Goal: Information Seeking & Learning: Check status

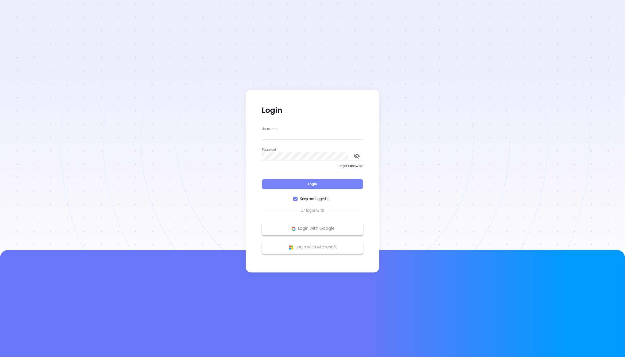
type input "[PERSON_NAME][EMAIL_ADDRESS][DOMAIN_NAME]"
click at [288, 187] on button "Login" at bounding box center [312, 184] width 101 height 10
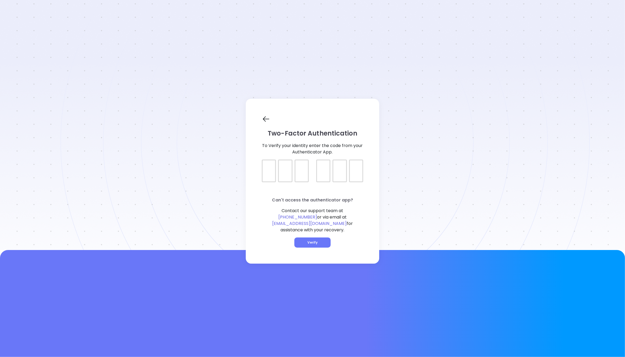
click at [255, 175] on div "Two-Factor Authentication To Verify your identity enter the code from your Auth…" at bounding box center [312, 181] width 133 height 165
click at [272, 176] on div at bounding box center [269, 171] width 14 height 23
type input "053919"
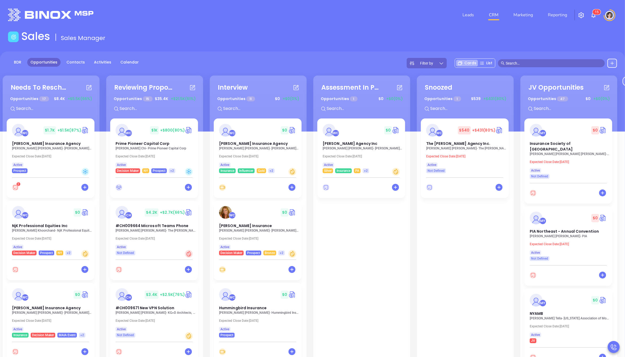
click at [528, 9] on nav "Leads CRM Marketing Reporting" at bounding box center [515, 14] width 120 height 19
click at [528, 11] on link "Marketing" at bounding box center [523, 15] width 24 height 11
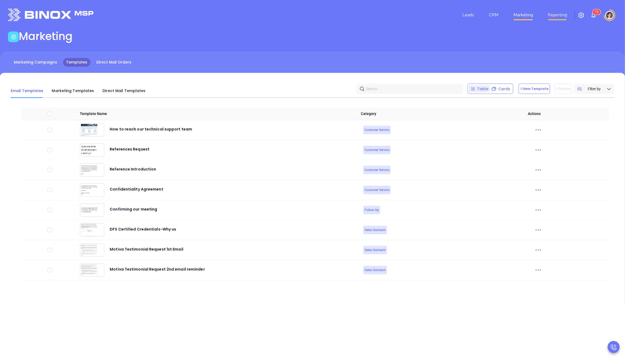
click at [554, 12] on link "Reporting" at bounding box center [557, 15] width 23 height 11
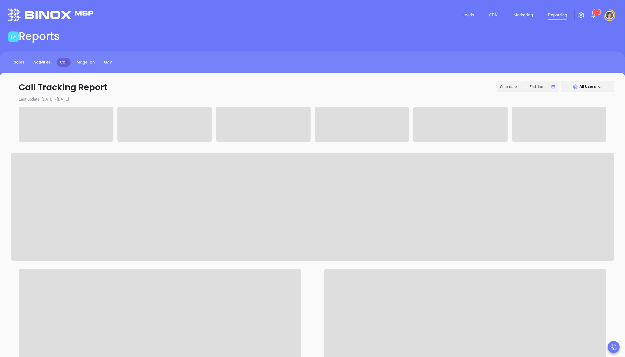
type input "2025-09-29"
type input "2025-10-01"
click at [497, 18] on link "CRM" at bounding box center [494, 15] width 14 height 11
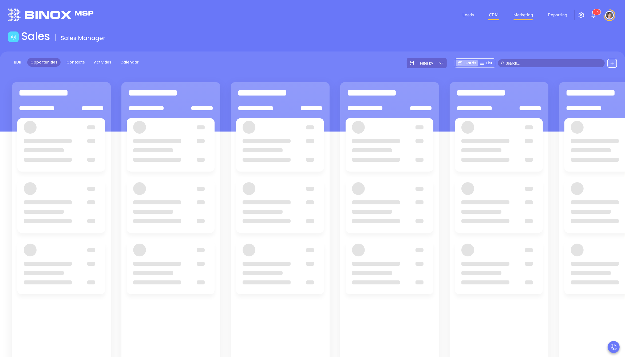
click at [519, 16] on link "Marketing" at bounding box center [523, 15] width 24 height 11
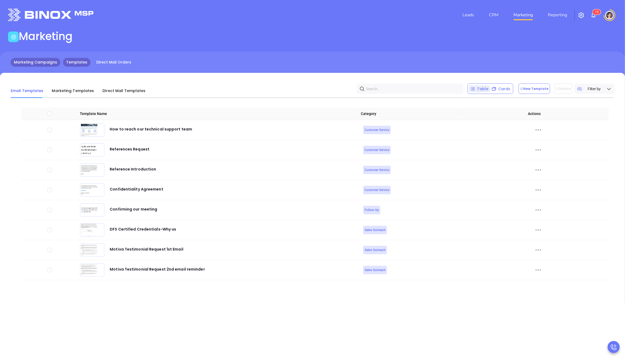
click at [23, 62] on link "Marketing Campaigns" at bounding box center [36, 62] width 50 height 9
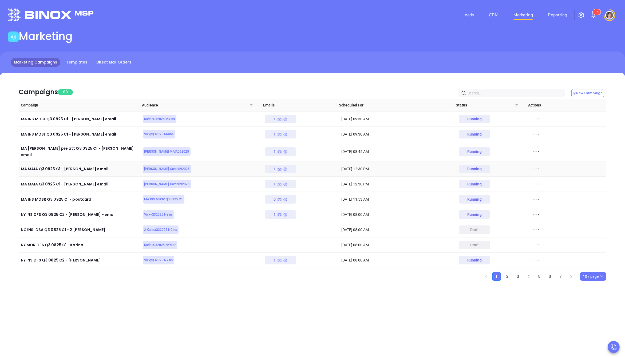
click at [532, 165] on icon at bounding box center [536, 169] width 8 height 8
click at [543, 175] on div "View Report" at bounding box center [557, 174] width 48 height 6
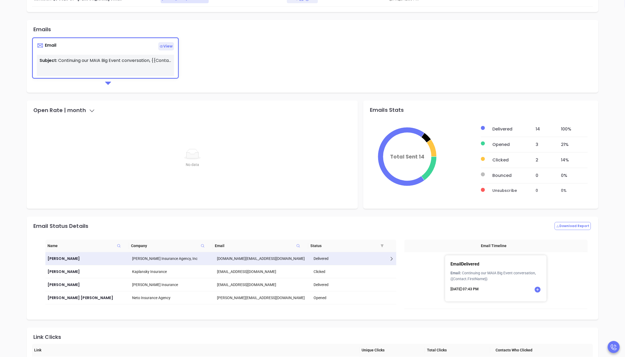
scroll to position [130, 0]
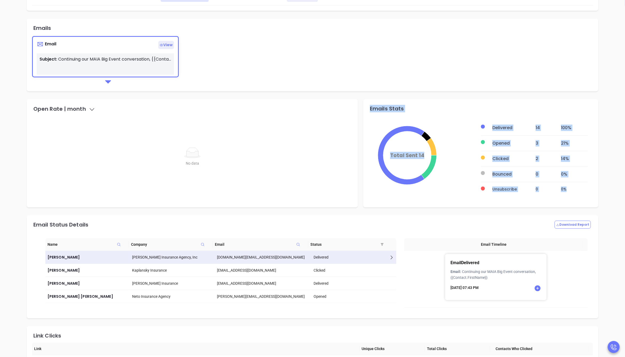
drag, startPoint x: 558, startPoint y: 185, endPoint x: 367, endPoint y: 108, distance: 205.5
click at [367, 108] on div "Emails Stats Total Sent 14 Delivered 14 100 % Opened 3 21 % Clicked 2 14 % Boun…" at bounding box center [480, 153] width 235 height 108
copy div "Emails Stats Total Sent 14 Delivered 14 100 % Opened 3 21 % Clicked 2 14 % Boun…"
click at [93, 137] on div "No data No data" at bounding box center [192, 157] width 321 height 80
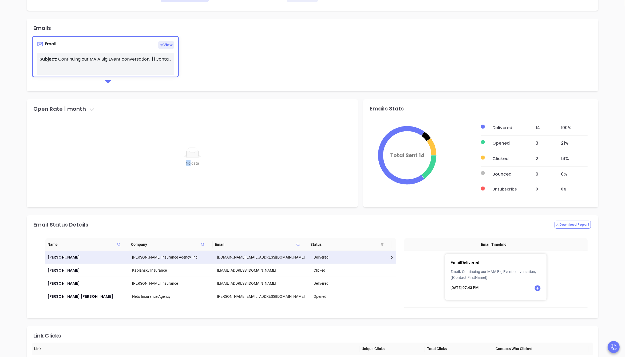
click at [92, 138] on div "No data No data" at bounding box center [192, 157] width 321 height 80
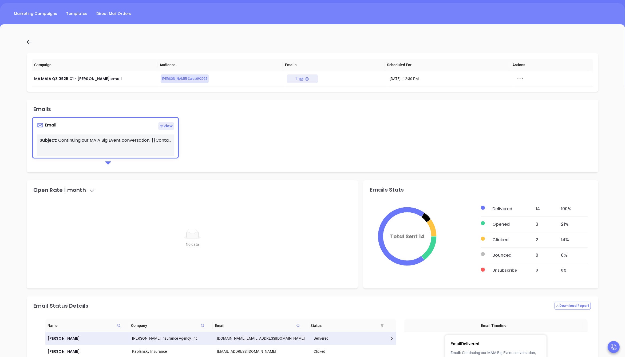
scroll to position [0, 0]
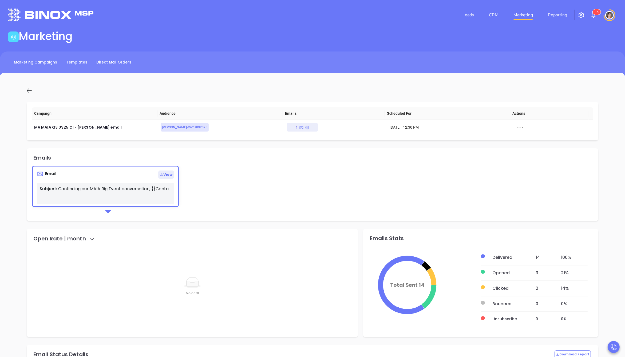
click at [30, 93] on icon at bounding box center [29, 90] width 7 height 7
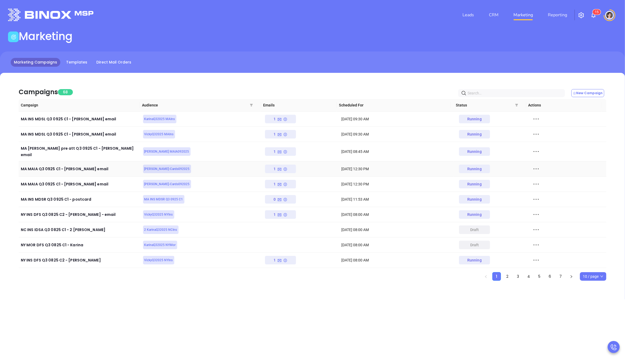
click at [532, 167] on icon at bounding box center [536, 169] width 8 height 8
click at [510, 165] on td "Running" at bounding box center [492, 168] width 76 height 15
click at [532, 180] on icon at bounding box center [536, 184] width 8 height 8
click at [545, 201] on div "View" at bounding box center [557, 199] width 48 height 6
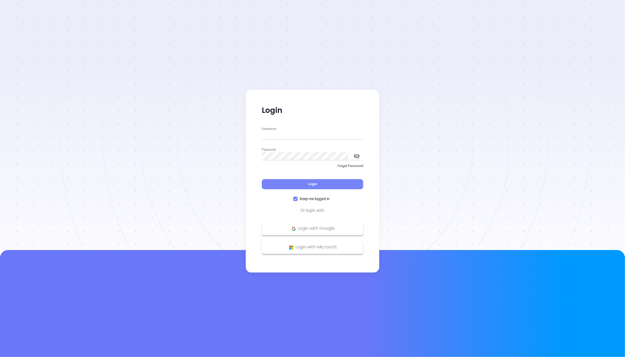
type input "megan@motiva.net"
click at [292, 184] on button "Login" at bounding box center [312, 184] width 101 height 10
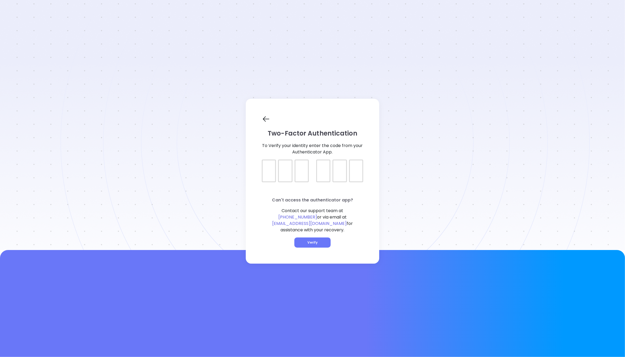
click at [269, 173] on div at bounding box center [312, 166] width 101 height 13
type input "9"
type input "791291"
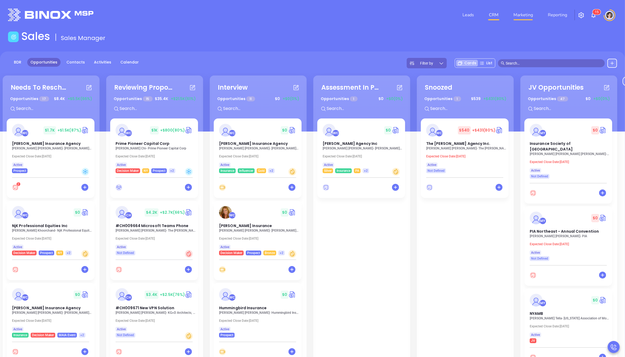
click at [530, 18] on link "Marketing" at bounding box center [523, 15] width 24 height 11
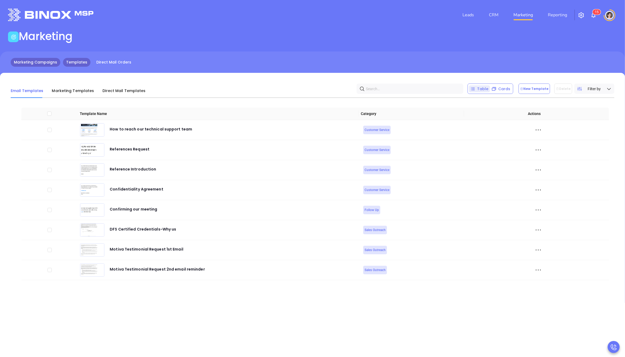
click at [52, 63] on link "Marketing Campaigns" at bounding box center [36, 62] width 50 height 9
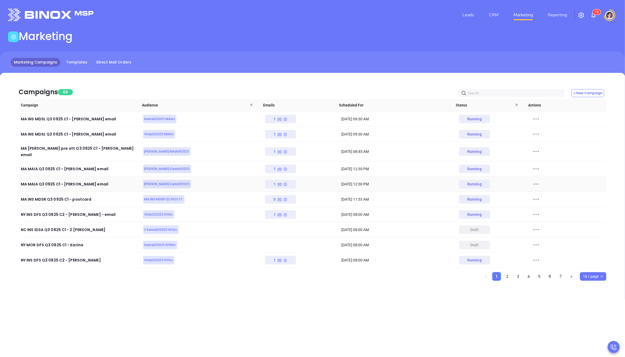
click at [532, 180] on icon at bounding box center [536, 184] width 8 height 8
click at [542, 189] on div "View Report" at bounding box center [557, 190] width 48 height 6
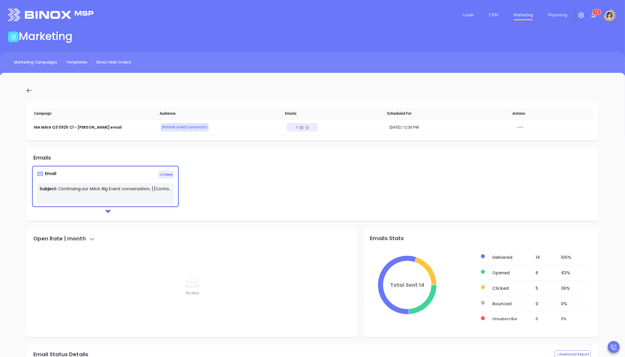
click at [28, 87] on icon at bounding box center [29, 90] width 7 height 7
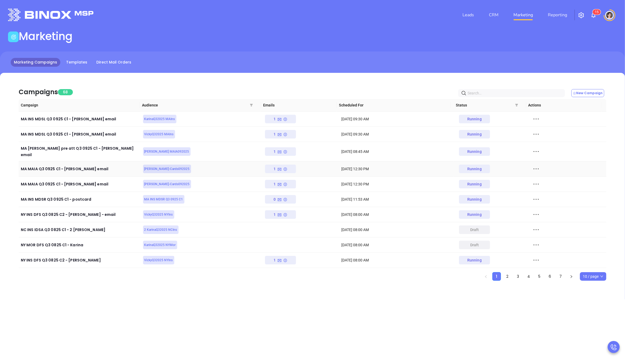
click at [532, 165] on icon at bounding box center [536, 169] width 8 height 8
click at [538, 173] on div "View Report" at bounding box center [557, 174] width 48 height 6
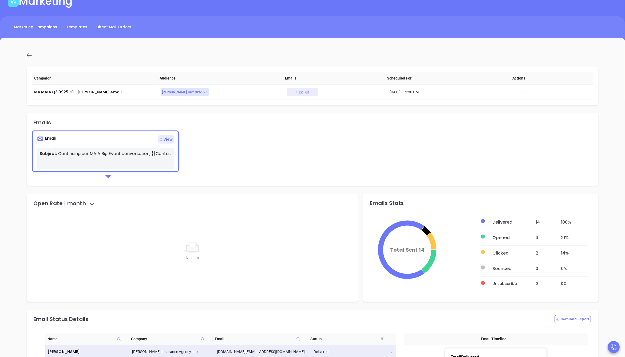
scroll to position [37, 0]
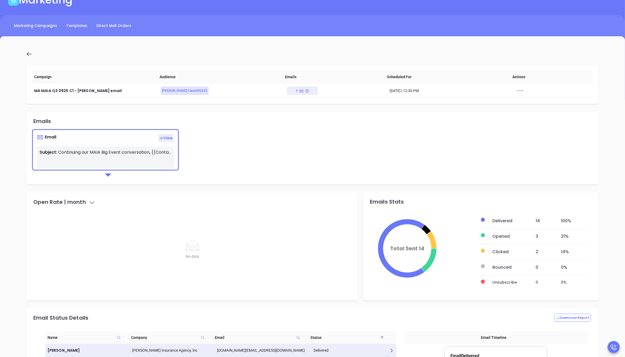
click at [330, 150] on div "Email View Subject: Continuing our MAIA Big Event conversation, {{Contact.First…" at bounding box center [312, 154] width 561 height 50
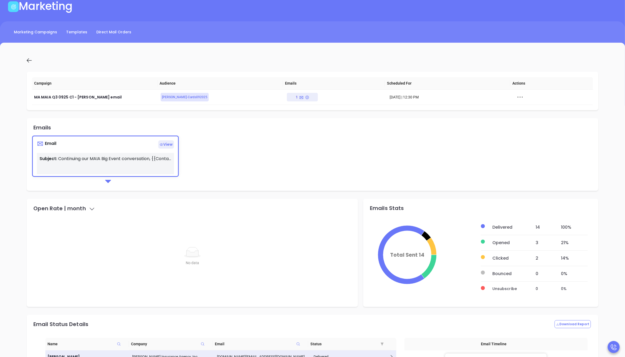
scroll to position [22, 0]
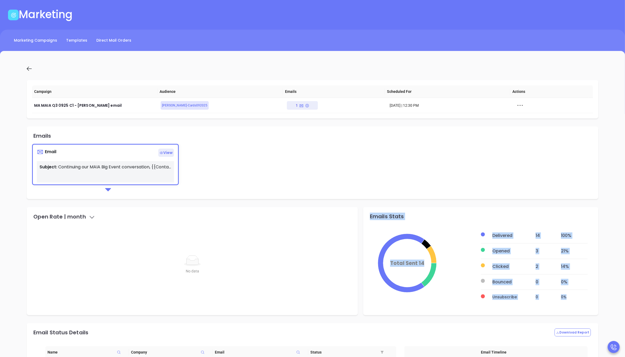
drag, startPoint x: 369, startPoint y: 215, endPoint x: 613, endPoint y: 296, distance: 256.8
click at [613, 296] on div "Campaign Audience Emails Scheduled For Actions MA MAIA Q3 0925 C1 - Vicky email…" at bounding box center [313, 313] width 604 height 509
copy div "Emails Stats Total Sent 14 Delivered 14 100 % Opened 3 21 % Clicked 2 14 % Boun…"
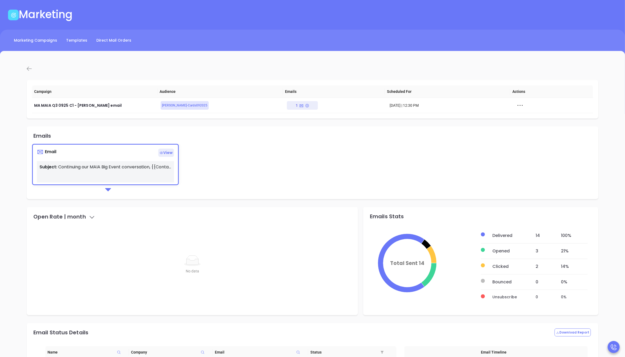
click at [28, 70] on icon at bounding box center [29, 69] width 5 height 4
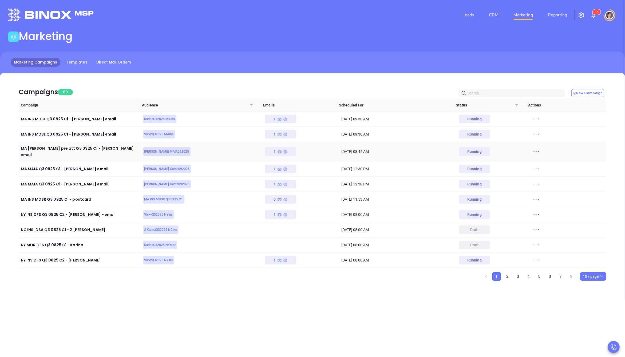
click at [537, 149] on div at bounding box center [568, 152] width 72 height 8
click at [534, 150] on icon at bounding box center [536, 152] width 8 height 8
click at [540, 170] on div "View" at bounding box center [557, 169] width 48 height 6
click at [532, 149] on icon at bounding box center [536, 152] width 8 height 8
click at [543, 159] on div "View Report" at bounding box center [557, 159] width 48 height 6
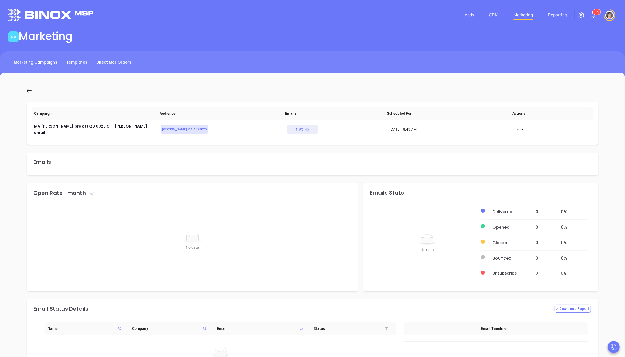
click at [29, 91] on icon at bounding box center [29, 90] width 7 height 7
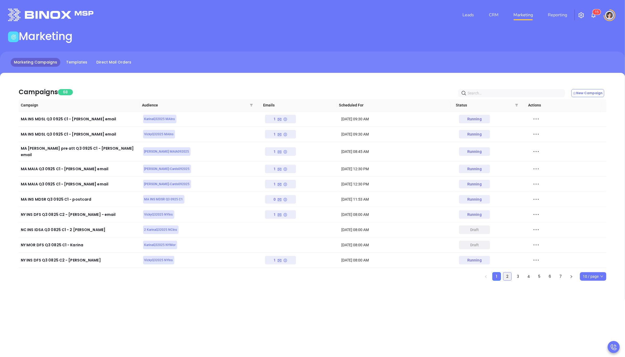
click at [506, 273] on link "2" at bounding box center [507, 277] width 8 height 8
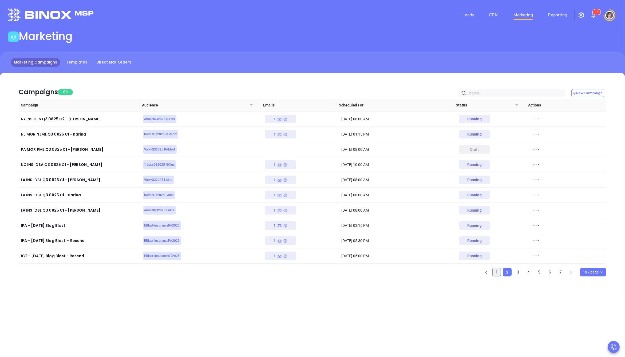
click at [497, 275] on link "1" at bounding box center [497, 272] width 8 height 8
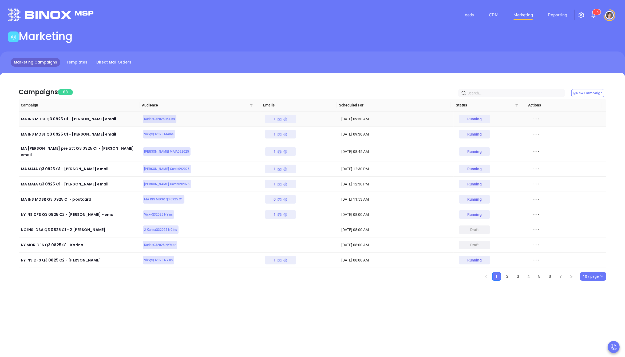
click at [533, 119] on icon at bounding box center [536, 119] width 8 height 8
click at [548, 130] on div "View Report" at bounding box center [557, 129] width 48 height 6
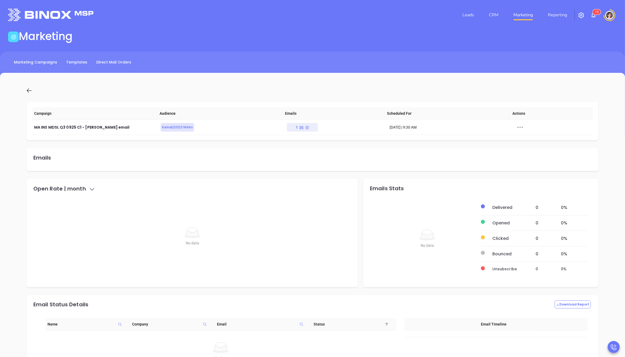
click at [29, 91] on icon at bounding box center [29, 90] width 7 height 7
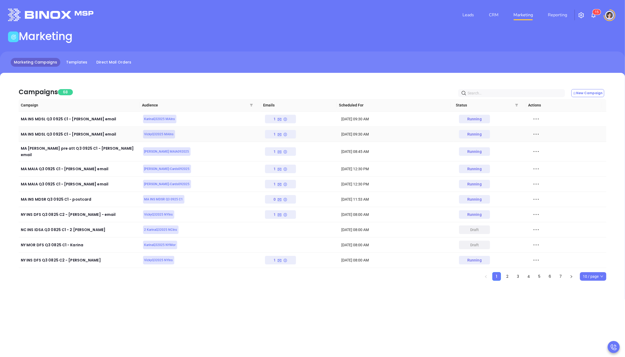
click at [533, 132] on icon at bounding box center [536, 134] width 8 height 8
click at [540, 145] on div "View Report" at bounding box center [557, 144] width 48 height 6
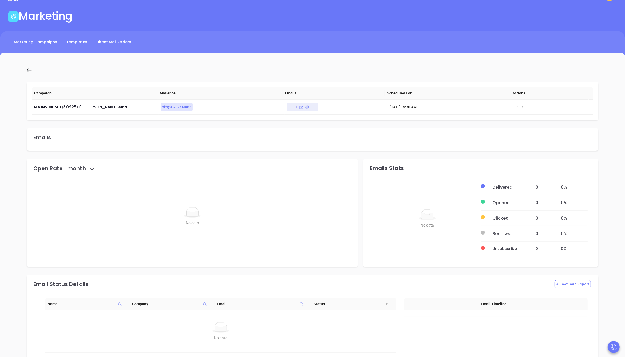
scroll to position [12, 0]
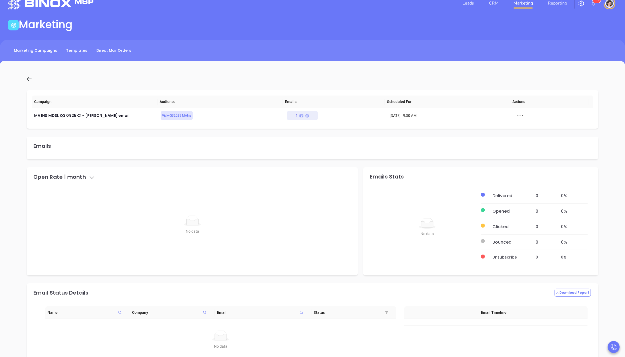
click at [29, 77] on icon at bounding box center [29, 79] width 7 height 7
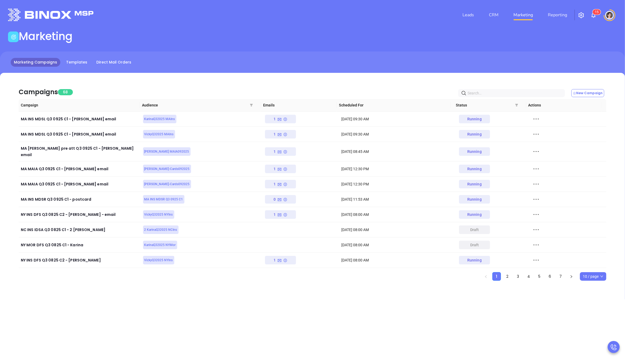
click at [224, 325] on div "Leads CRM Marketing Reporting 1 5 Financial Leads Leads Marketing Marketing Cam…" at bounding box center [312, 178] width 625 height 357
click at [517, 117] on td "Running" at bounding box center [492, 119] width 76 height 15
click at [534, 119] on icon at bounding box center [536, 119] width 5 height 1
click at [537, 127] on div "View Report" at bounding box center [557, 129] width 48 height 6
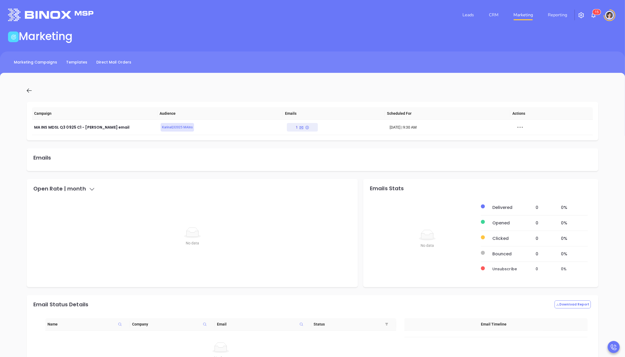
click at [26, 91] on icon at bounding box center [29, 90] width 7 height 7
